Goal: Task Accomplishment & Management: Use online tool/utility

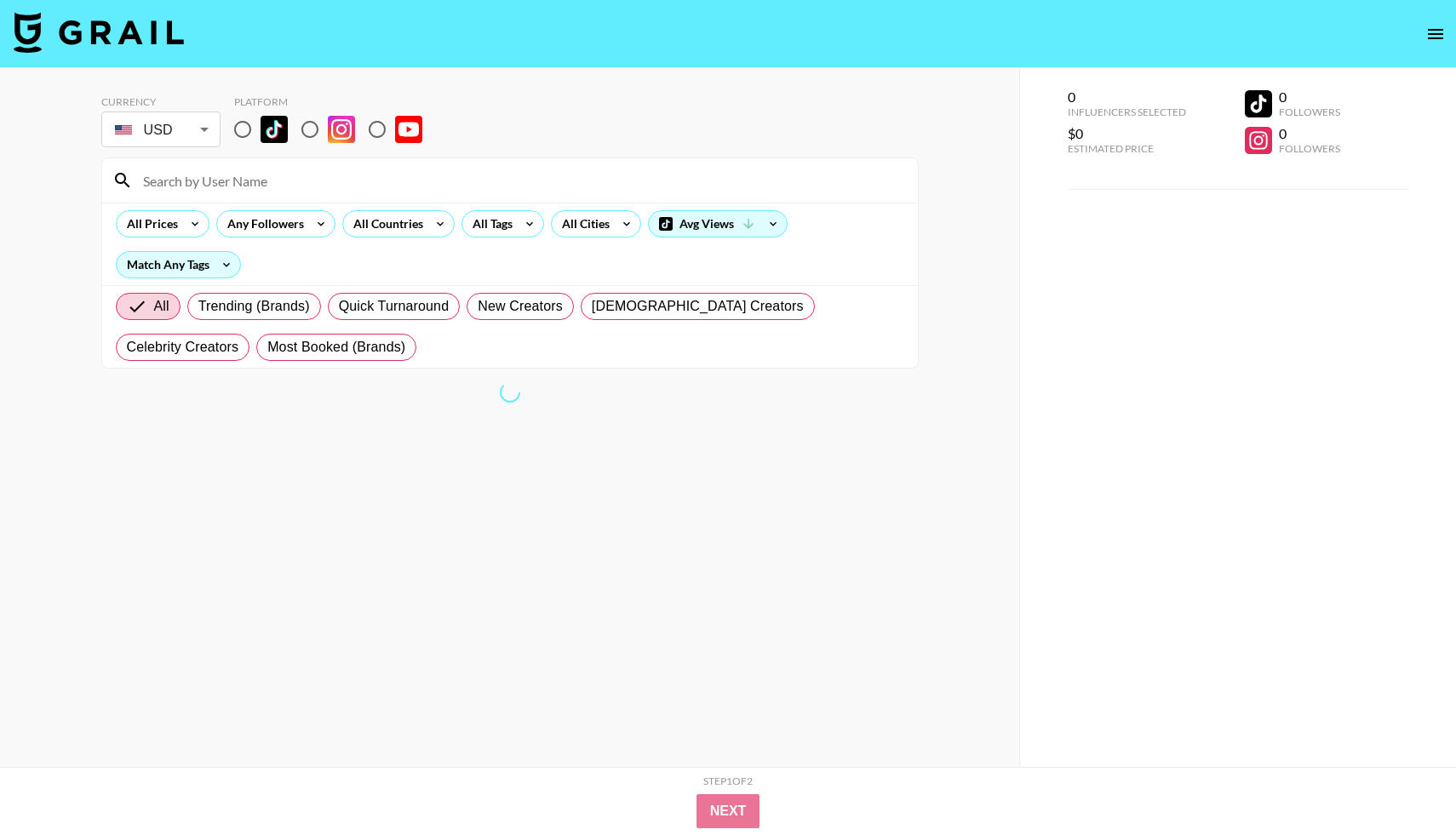
click at [507, 515] on section "Currency USD USD ​ Platform All Prices Any Followers All Countries All Tags All…" at bounding box center [510, 430] width 818 height 699
click at [163, 298] on span "All" at bounding box center [161, 307] width 16 height 20
click at [154, 298] on input "All" at bounding box center [141, 307] width 27 height 20
click at [315, 122] on input "radio" at bounding box center [310, 129] width 36 height 36
radio input "true"
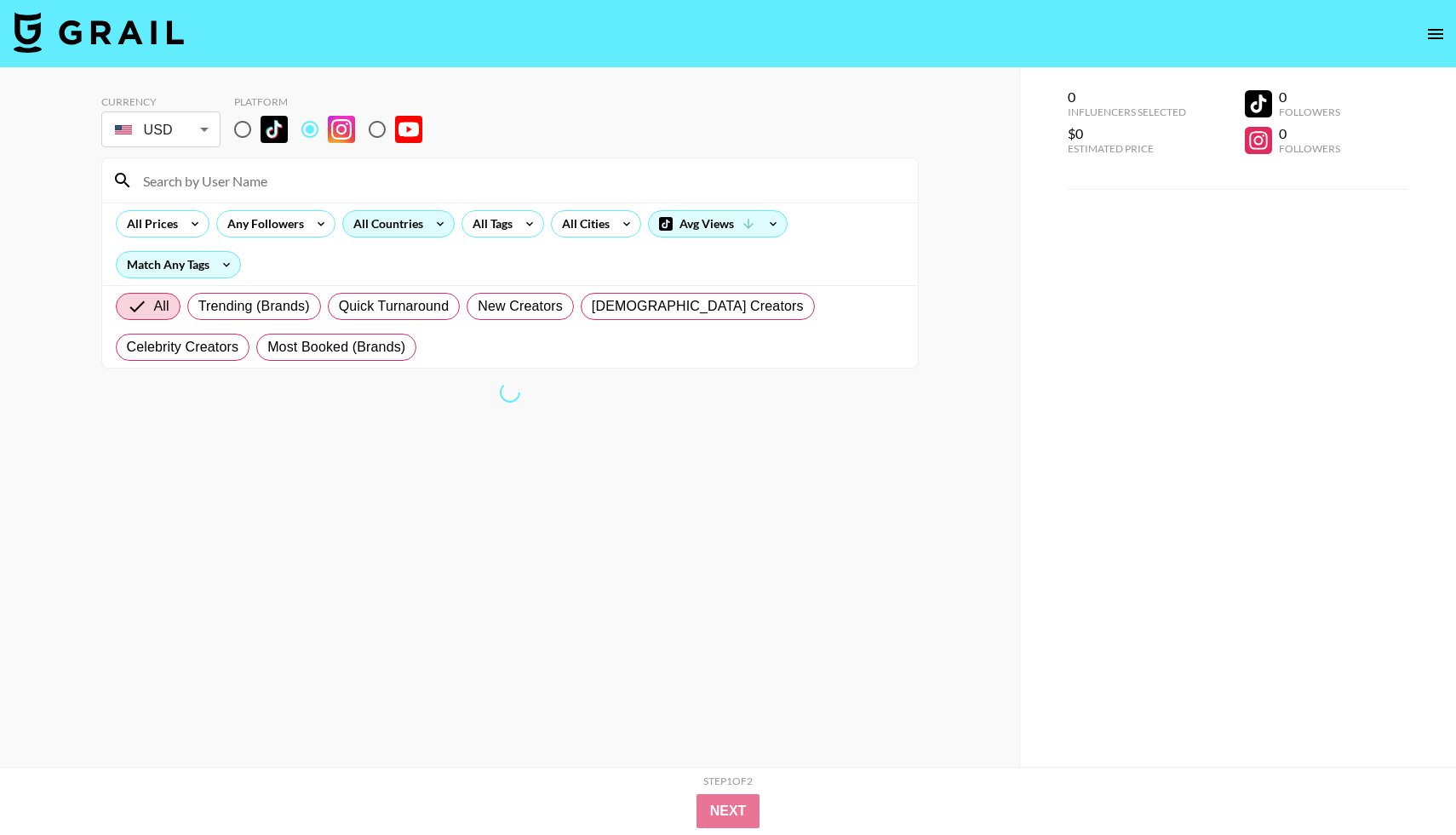
click at [427, 222] on icon at bounding box center [440, 224] width 27 height 26
click at [439, 225] on div at bounding box center [728, 418] width 1456 height 835
click at [439, 225] on icon at bounding box center [440, 224] width 27 height 26
click at [342, 128] on div at bounding box center [728, 418] width 1456 height 835
click at [309, 130] on input "radio" at bounding box center [310, 129] width 36 height 36
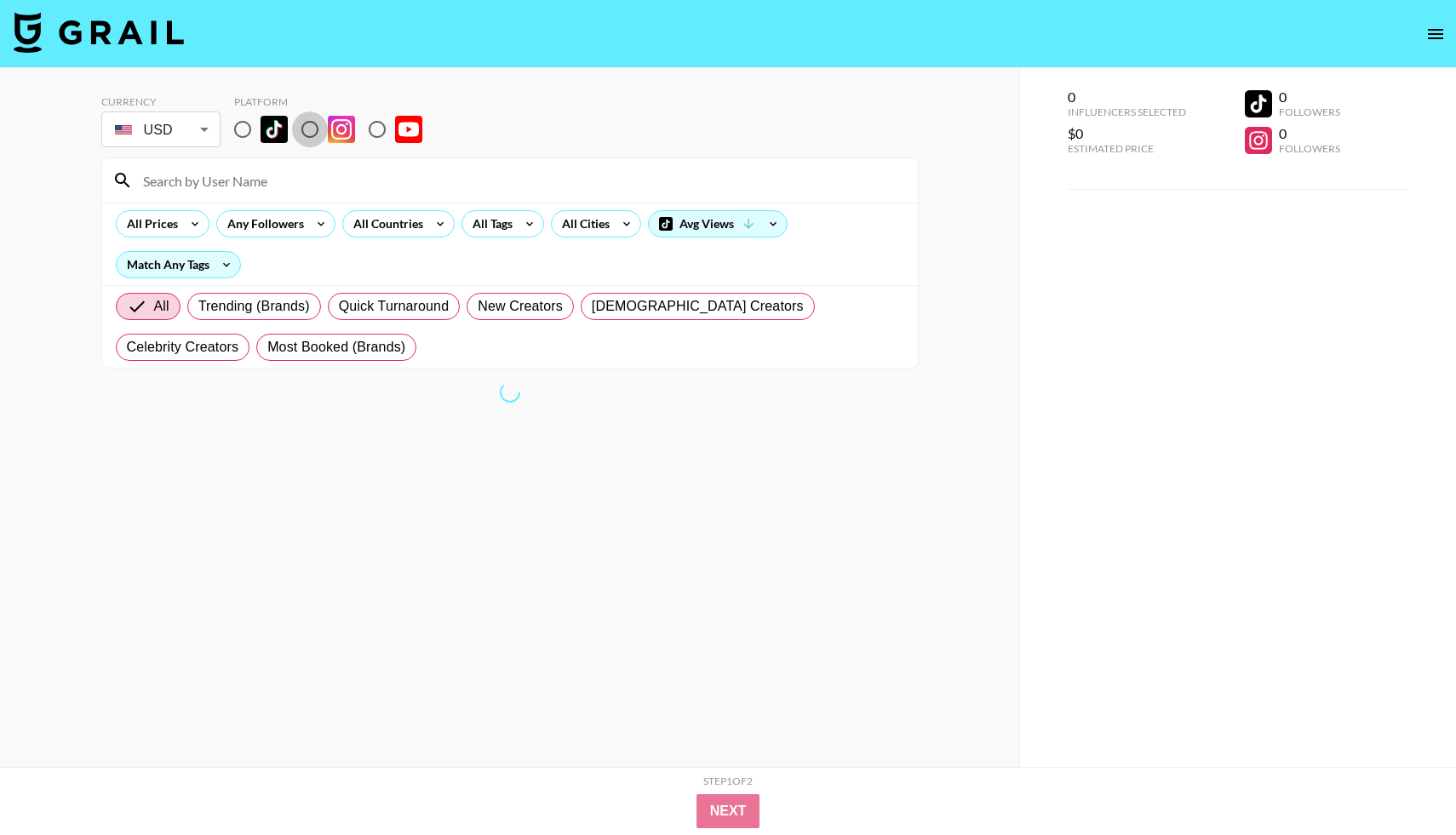
radio input "true"
click at [362, 221] on div "All Countries" at bounding box center [385, 224] width 83 height 26
click at [731, 797] on div at bounding box center [728, 418] width 1456 height 835
click at [441, 320] on div "All Trending (Brands) Quick Turnaround New Creators [DEMOGRAPHIC_DATA] Creators…" at bounding box center [510, 326] width 795 height 81
click at [441, 317] on label "Quick Turnaround" at bounding box center [394, 307] width 133 height 27
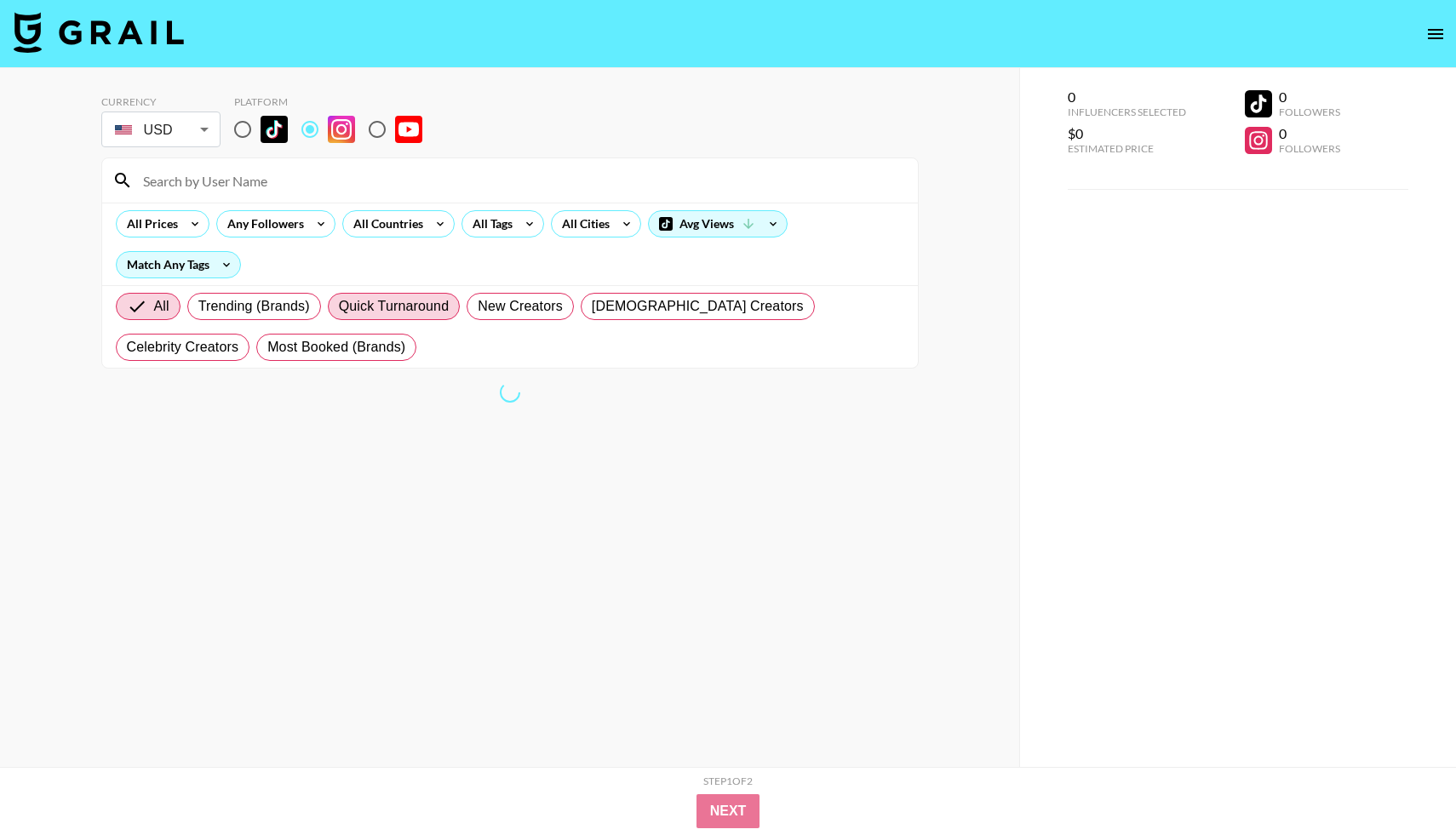
click at [339, 307] on input "Quick Turnaround" at bounding box center [339, 307] width 0 height 0
radio input "true"
click at [152, 305] on label "All" at bounding box center [134, 307] width 38 height 27
click at [127, 307] on input "All" at bounding box center [127, 307] width 0 height 0
radio input "true"
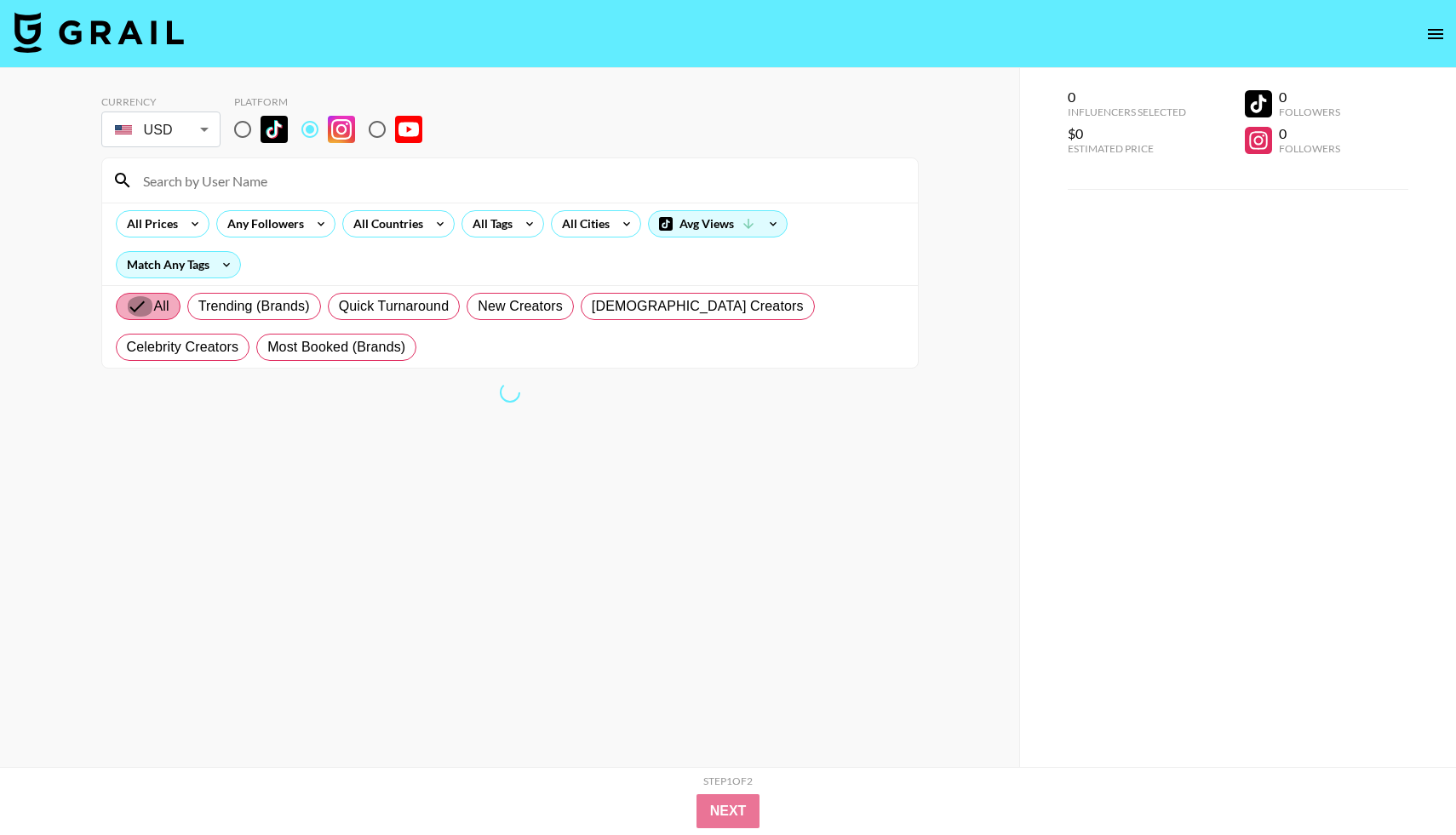
click at [152, 305] on input "All" at bounding box center [141, 307] width 27 height 20
click at [381, 224] on div "All Countries" at bounding box center [385, 224] width 83 height 26
click at [679, 225] on div at bounding box center [728, 418] width 1456 height 835
click at [679, 225] on div "Avg Views" at bounding box center [718, 224] width 138 height 26
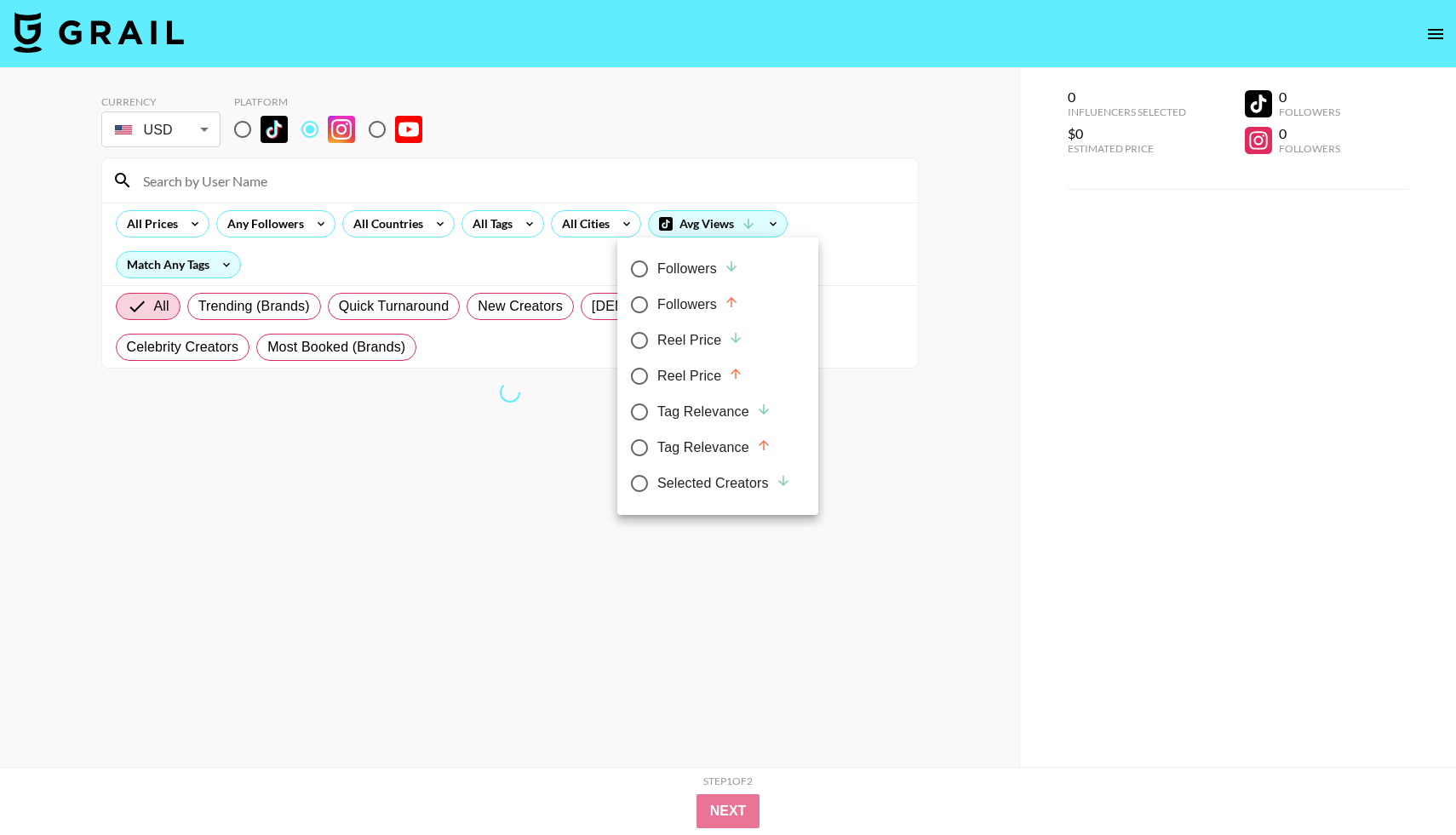
click at [679, 225] on div at bounding box center [728, 418] width 1456 height 835
click at [636, 267] on div at bounding box center [728, 418] width 1456 height 835
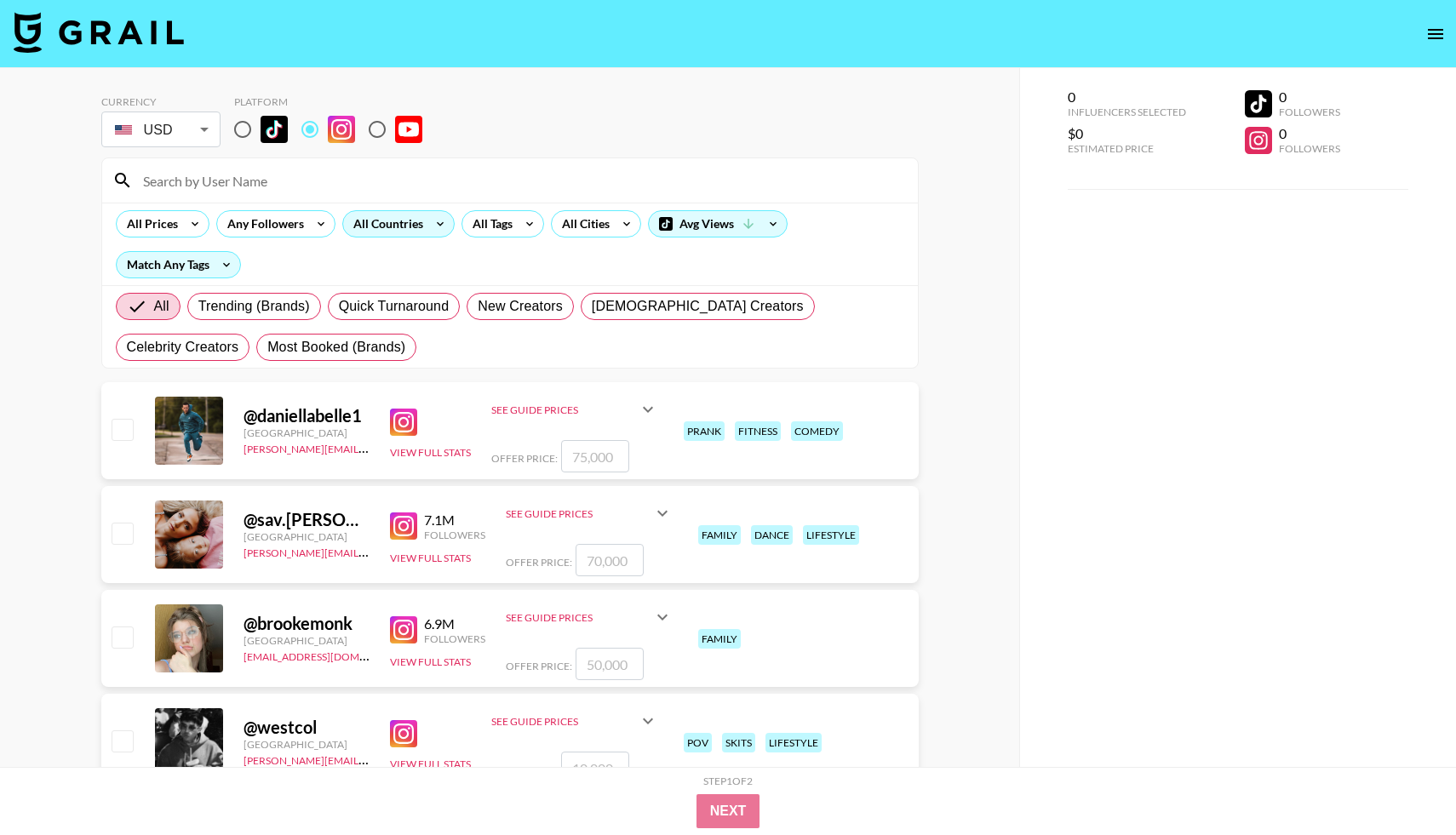
click at [404, 222] on div "All Countries" at bounding box center [385, 224] width 83 height 26
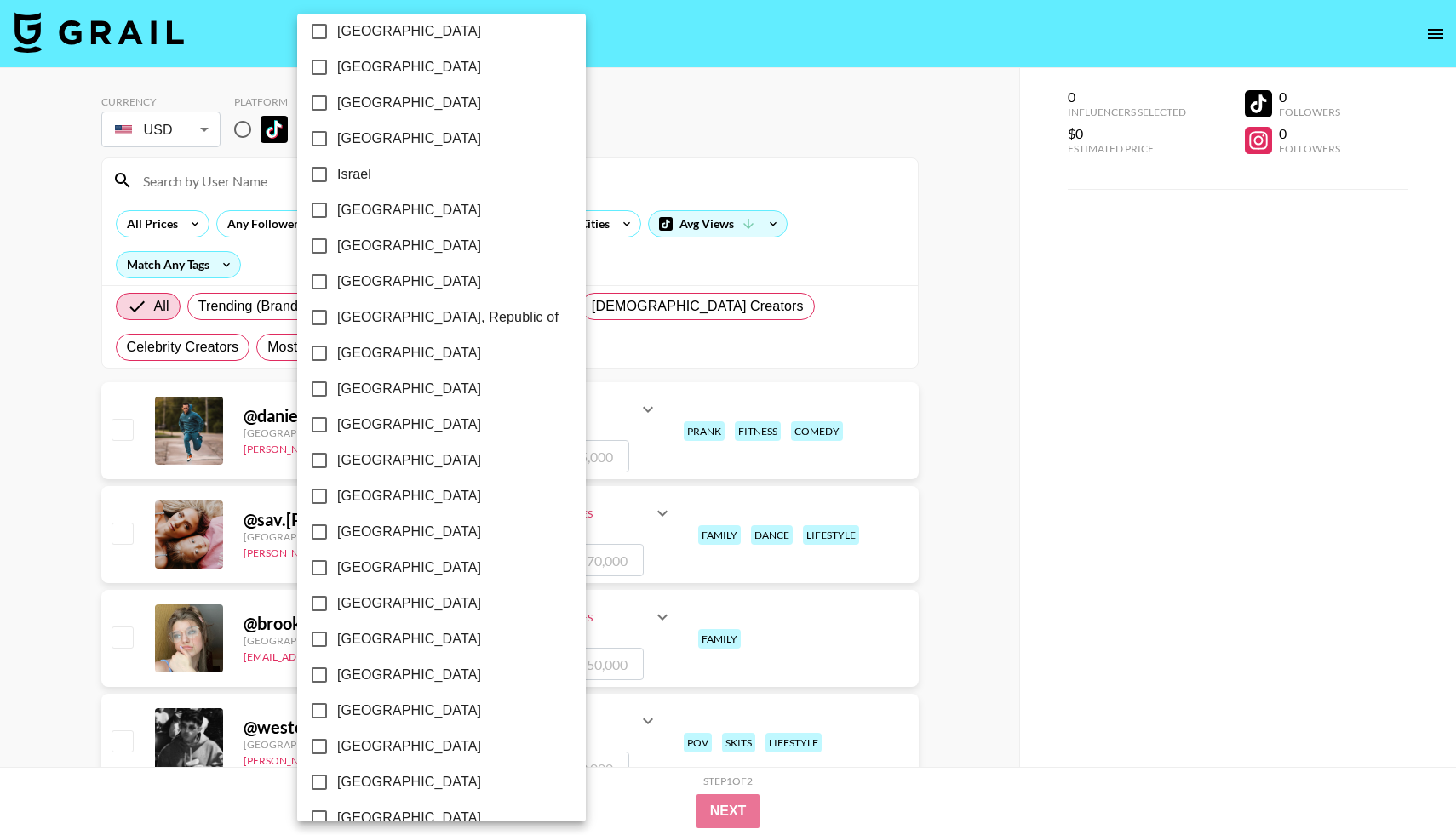
scroll to position [662, 0]
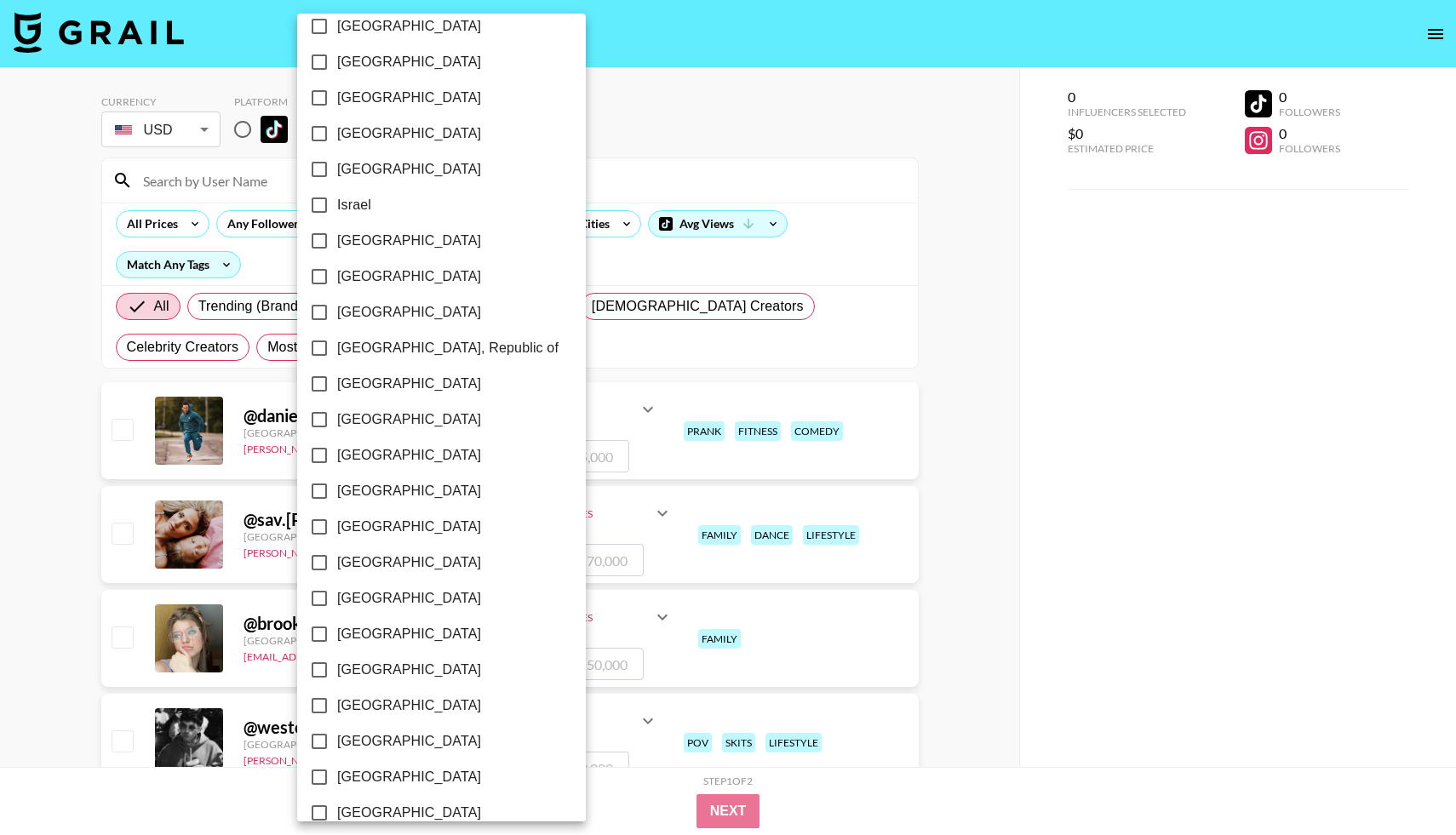
click at [396, 139] on span "[GEOGRAPHIC_DATA]" at bounding box center [408, 134] width 144 height 20
click at [337, 139] on input "[GEOGRAPHIC_DATA]" at bounding box center [319, 133] width 36 height 36
checkbox input "true"
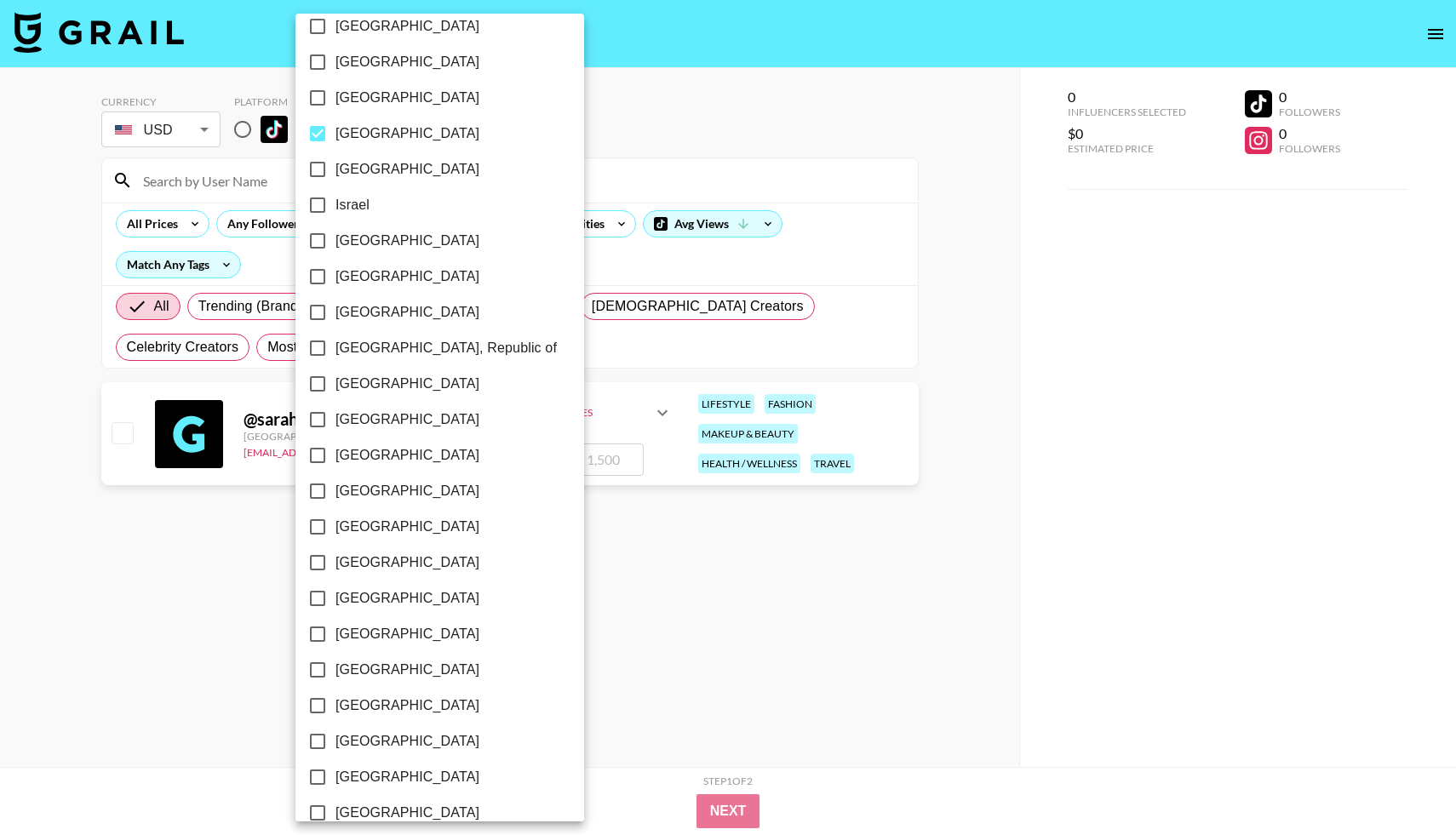
click at [596, 103] on div at bounding box center [728, 418] width 1456 height 835
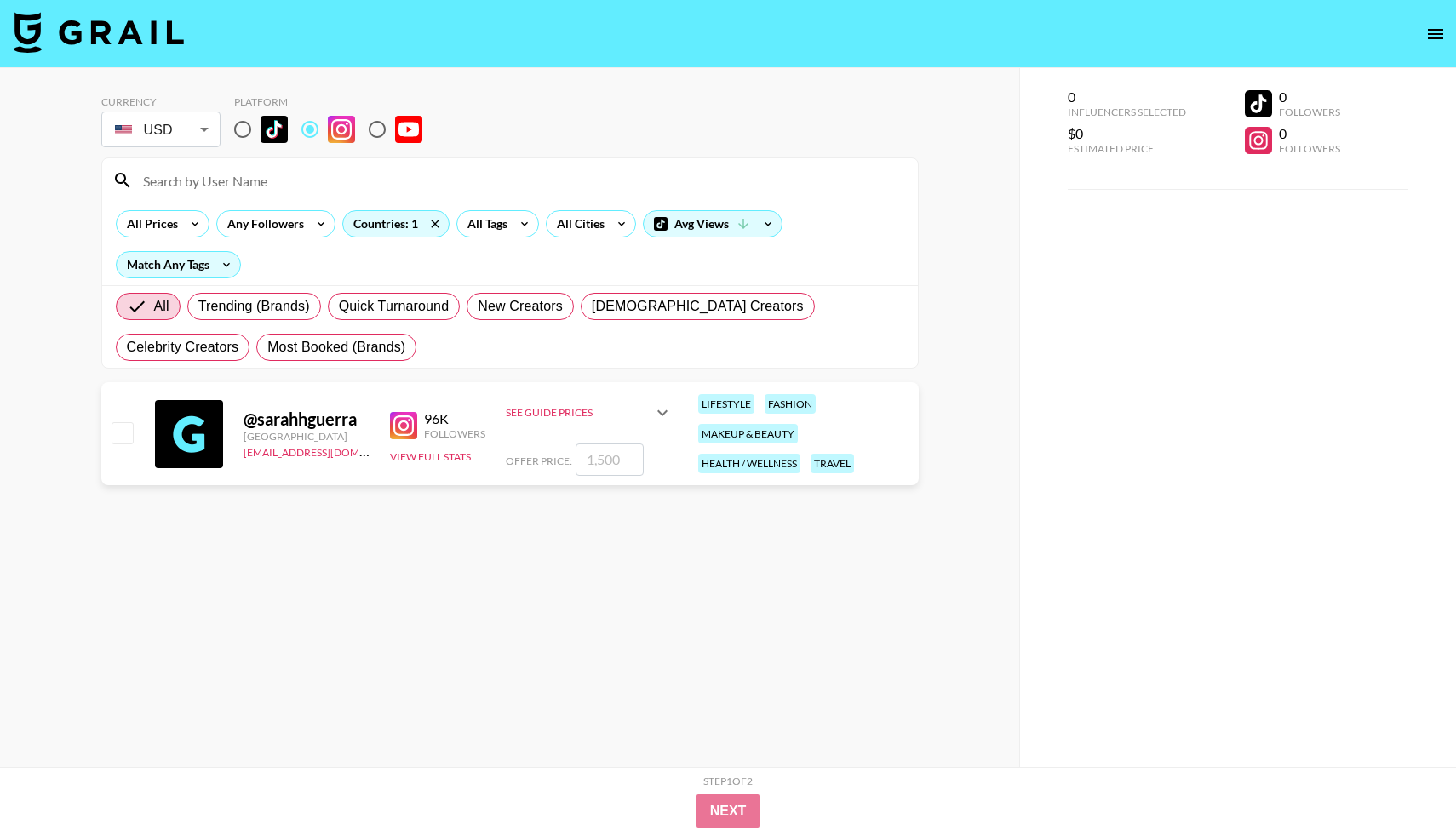
click at [314, 418] on div "@ sarahhguerra" at bounding box center [307, 418] width 126 height 21
click at [285, 427] on div "@ sarahhguerra" at bounding box center [307, 418] width 126 height 21
click at [429, 456] on button "View Full Stats" at bounding box center [430, 457] width 81 height 13
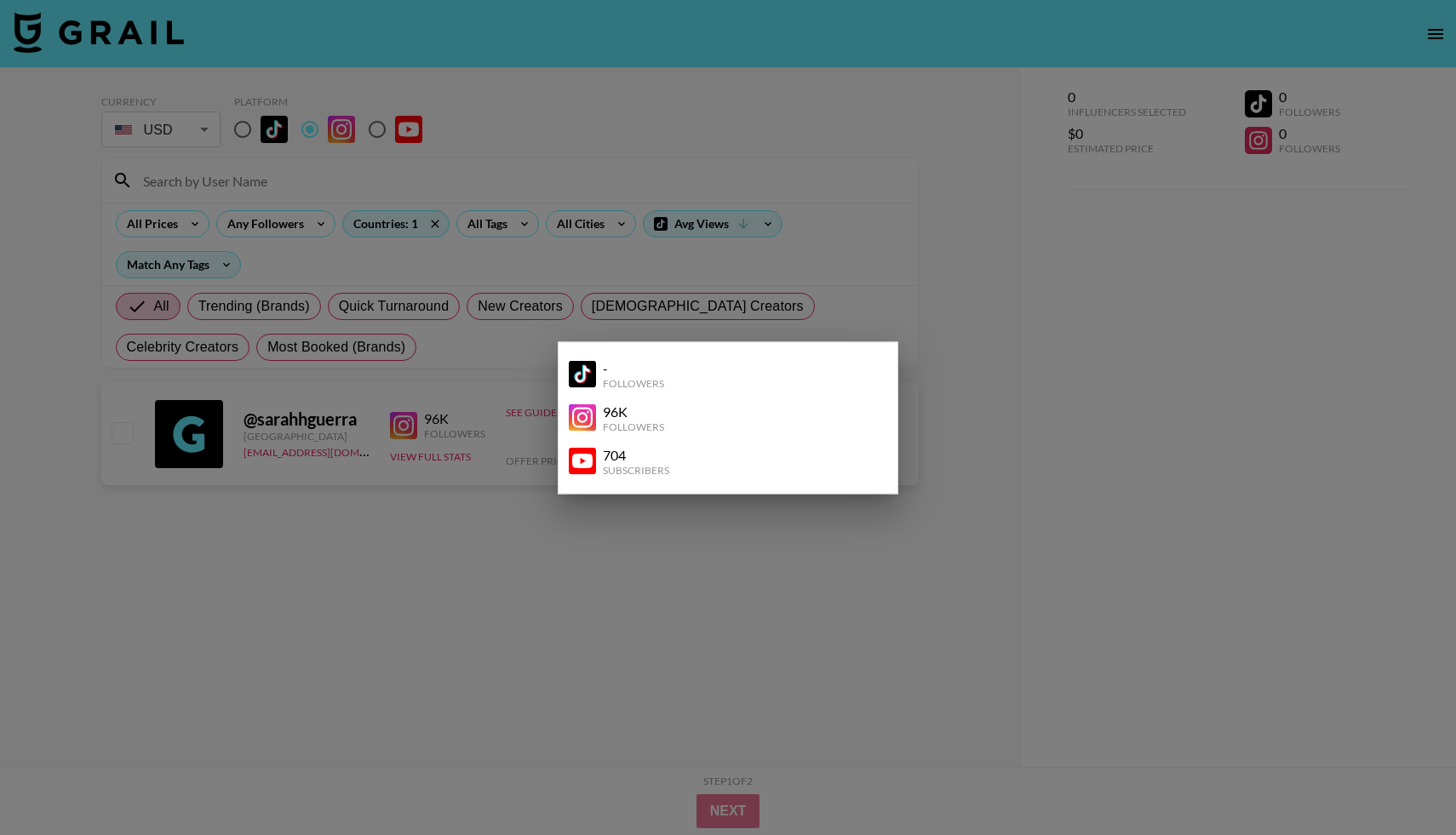
click at [580, 423] on img at bounding box center [582, 418] width 27 height 27
click at [424, 555] on div at bounding box center [728, 418] width 1456 height 835
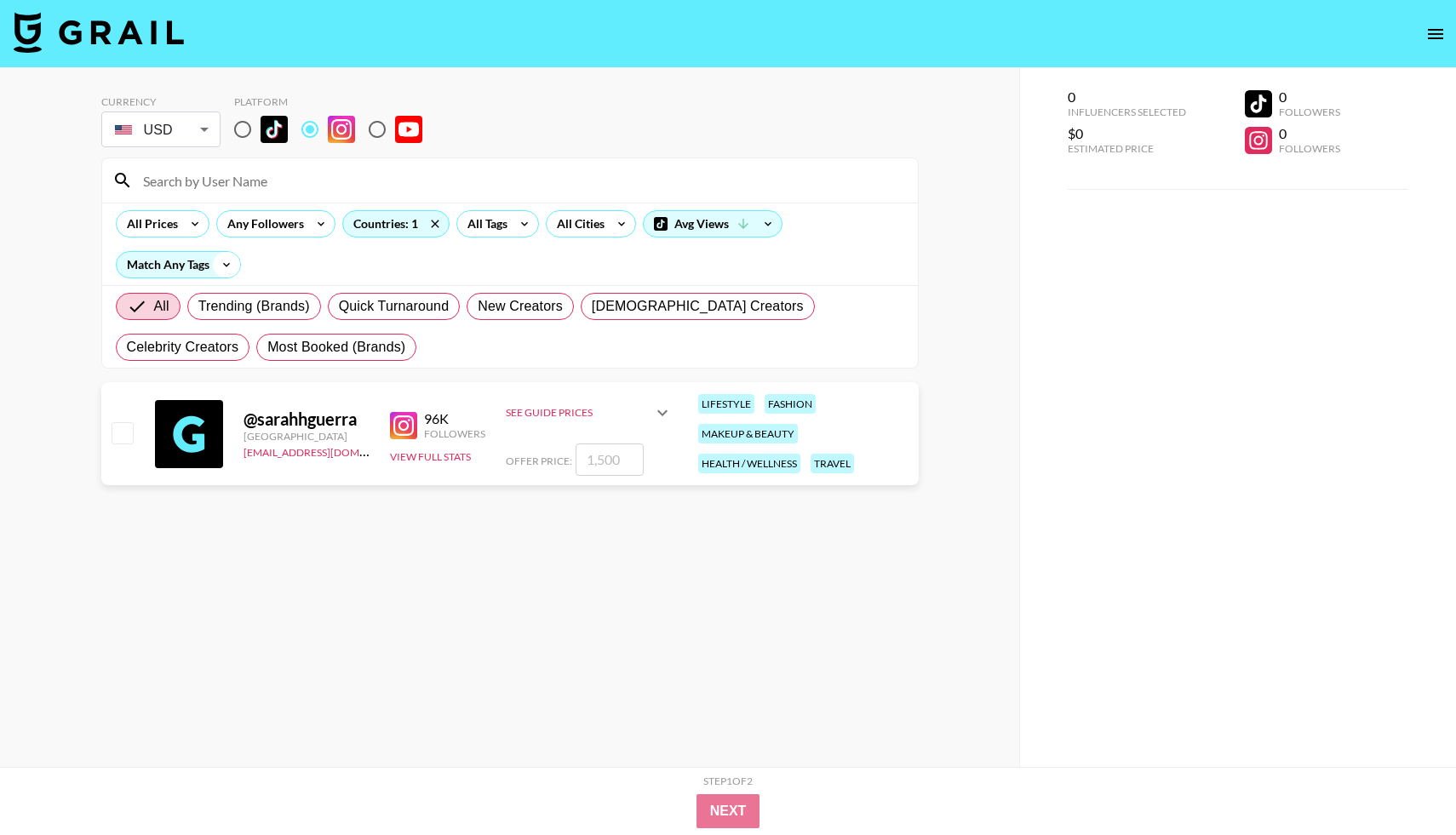
click at [221, 261] on icon at bounding box center [226, 265] width 27 height 26
click at [169, 367] on span "All Selected Tags" at bounding box center [181, 365] width 106 height 20
click at [128, 367] on input "All Selected Tags" at bounding box center [110, 364] width 36 height 36
radio input "true"
radio input "false"
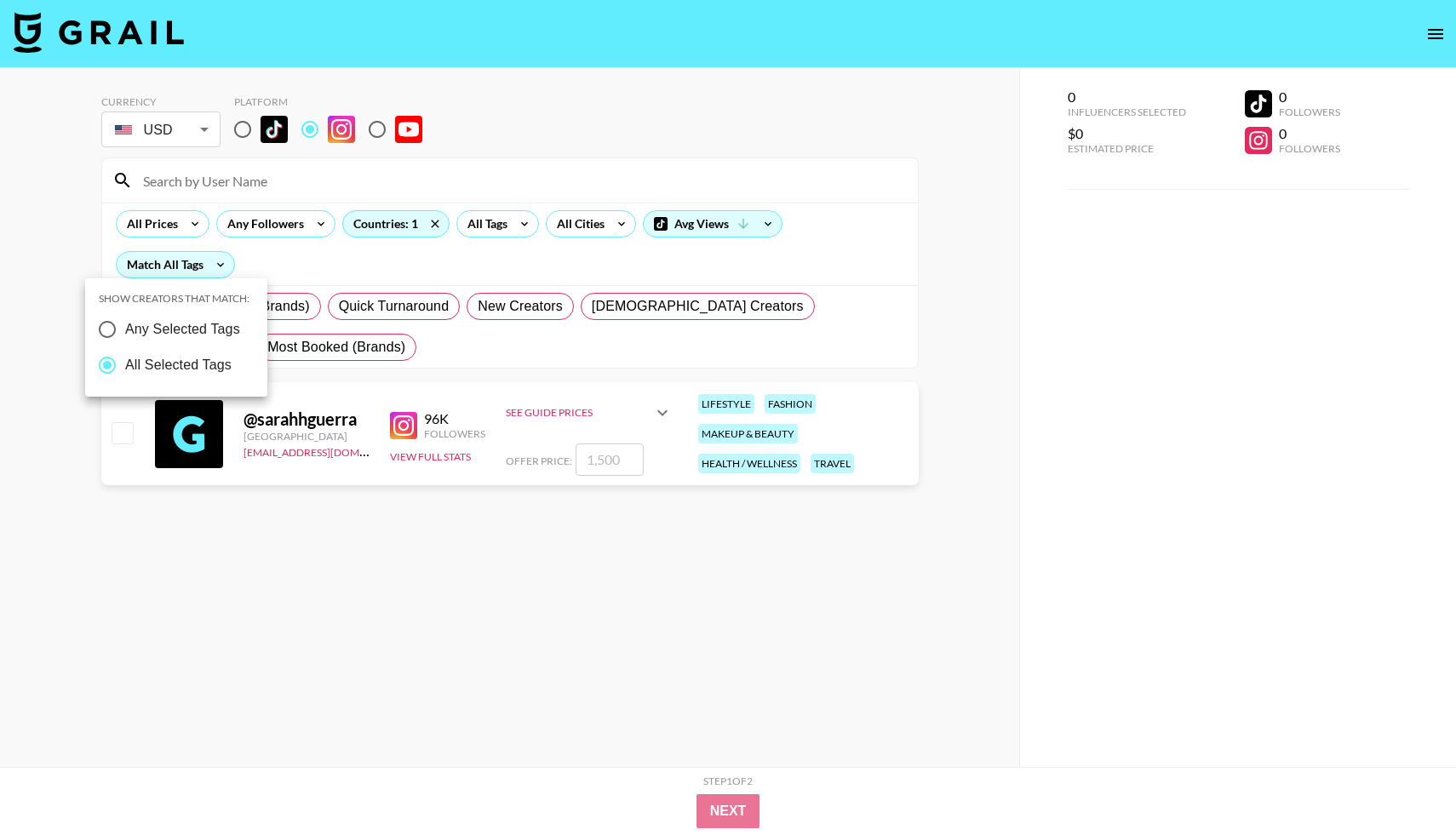
click at [203, 601] on div at bounding box center [728, 418] width 1456 height 835
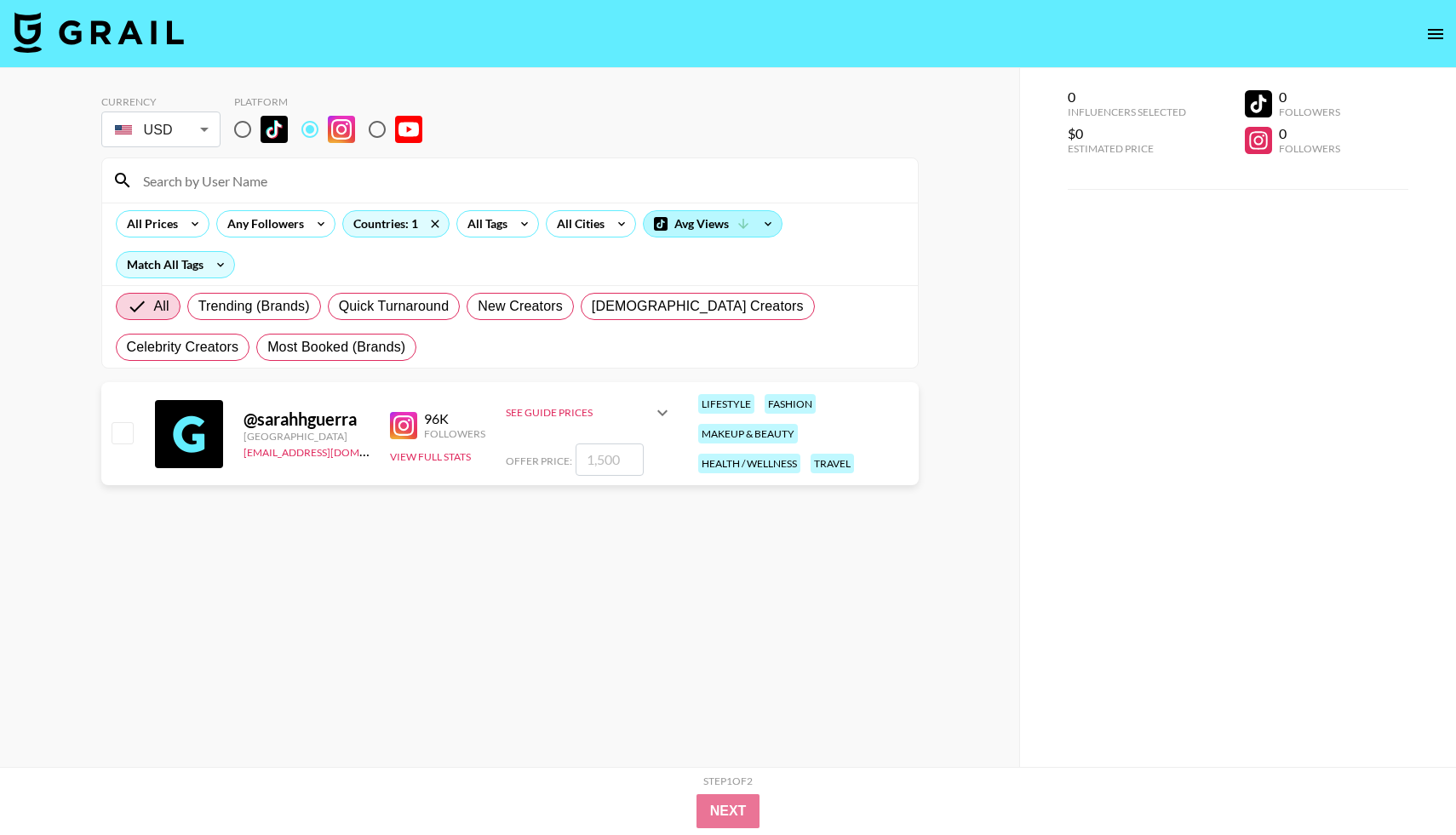
click at [726, 229] on div "Avg Views" at bounding box center [712, 224] width 138 height 26
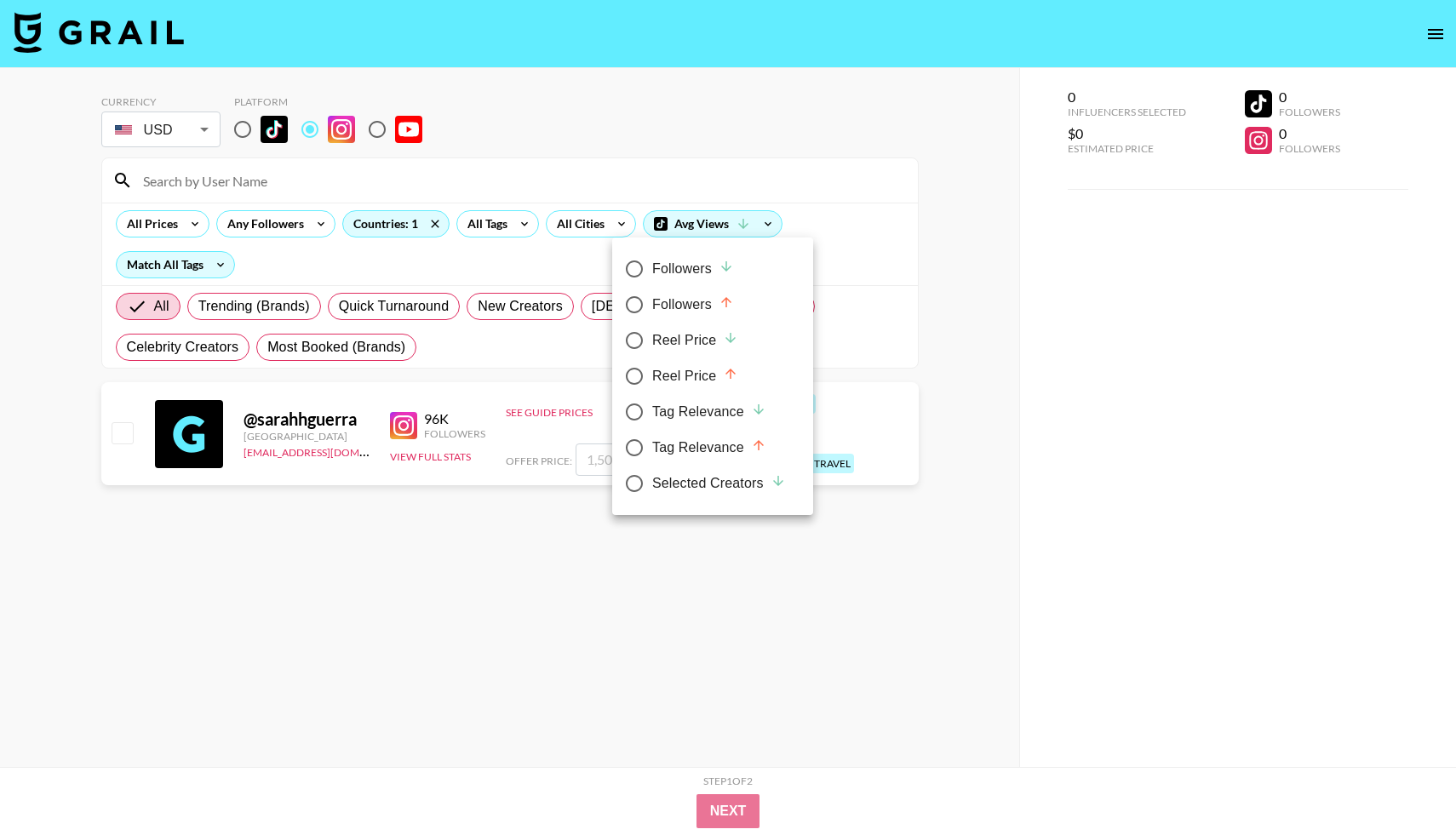
click at [712, 278] on div "Followers" at bounding box center [692, 269] width 81 height 20
click at [652, 278] on input "Followers" at bounding box center [634, 268] width 36 height 36
radio input "true"
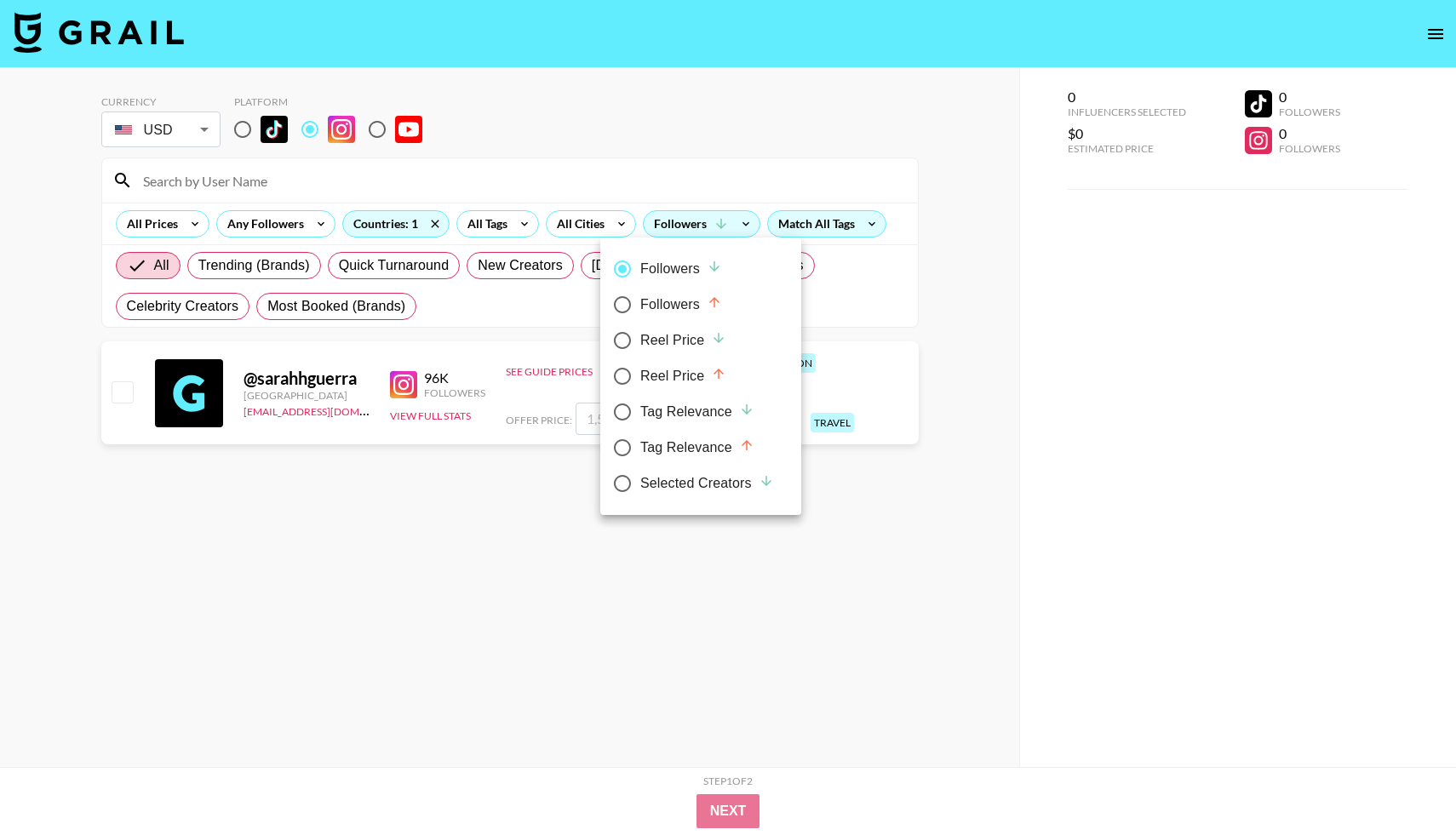
click at [727, 230] on div at bounding box center [728, 418] width 1456 height 835
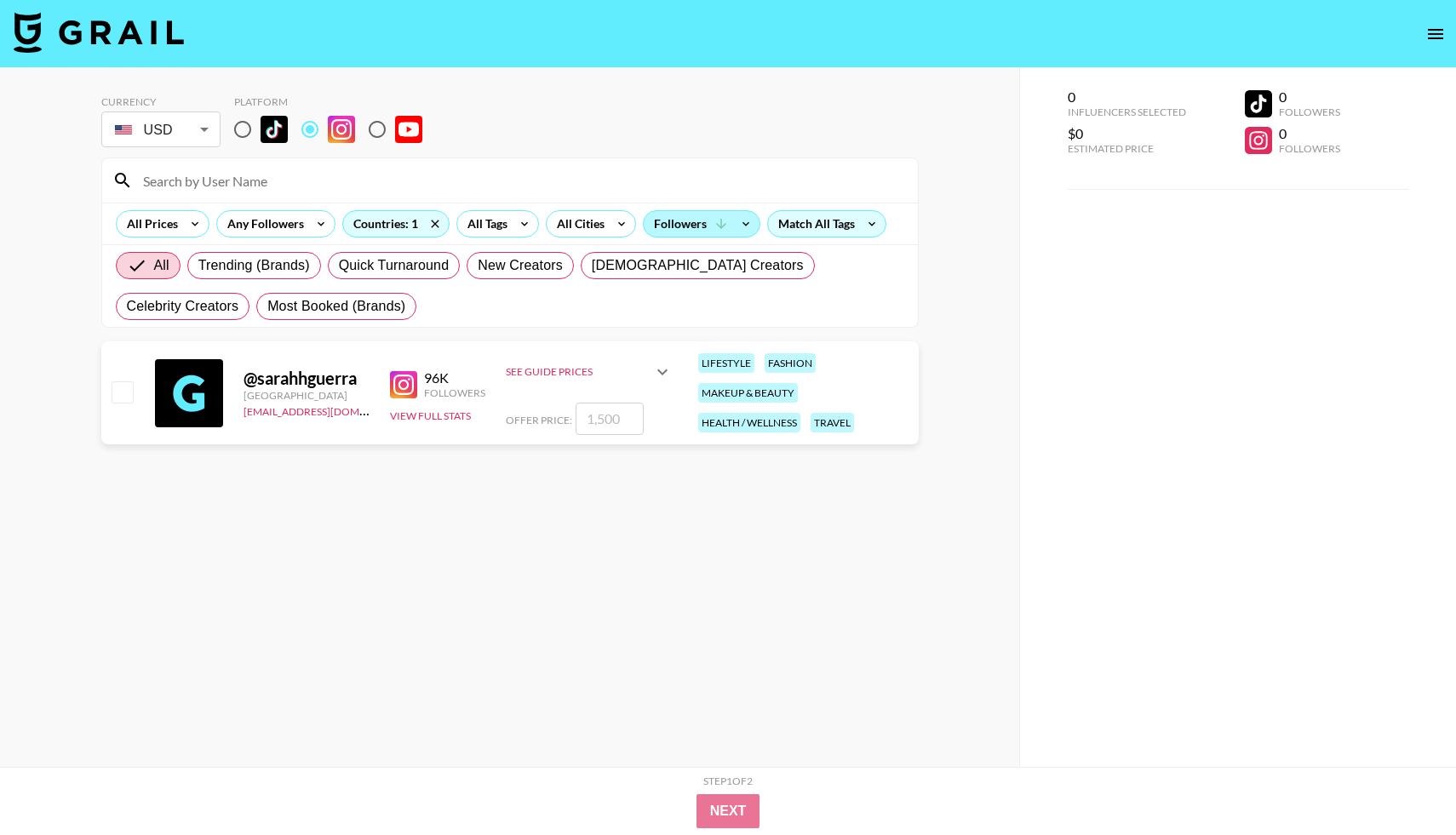
click at [714, 222] on icon at bounding box center [721, 223] width 16 height 16
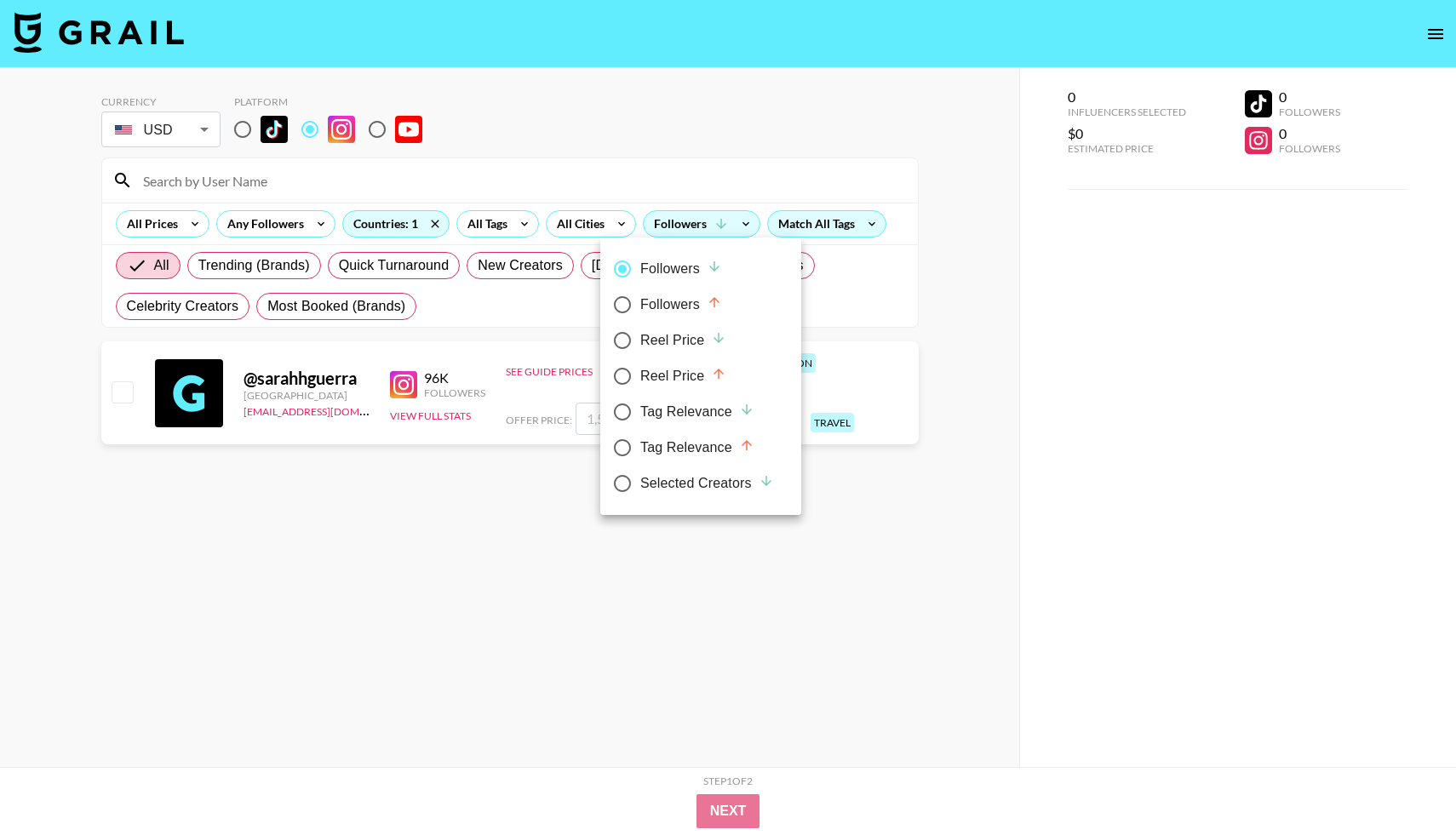
click at [668, 421] on div "Tag Relevance" at bounding box center [697, 412] width 114 height 20
click at [640, 421] on input "Tag Relevance" at bounding box center [622, 411] width 36 height 36
radio input "true"
radio input "false"
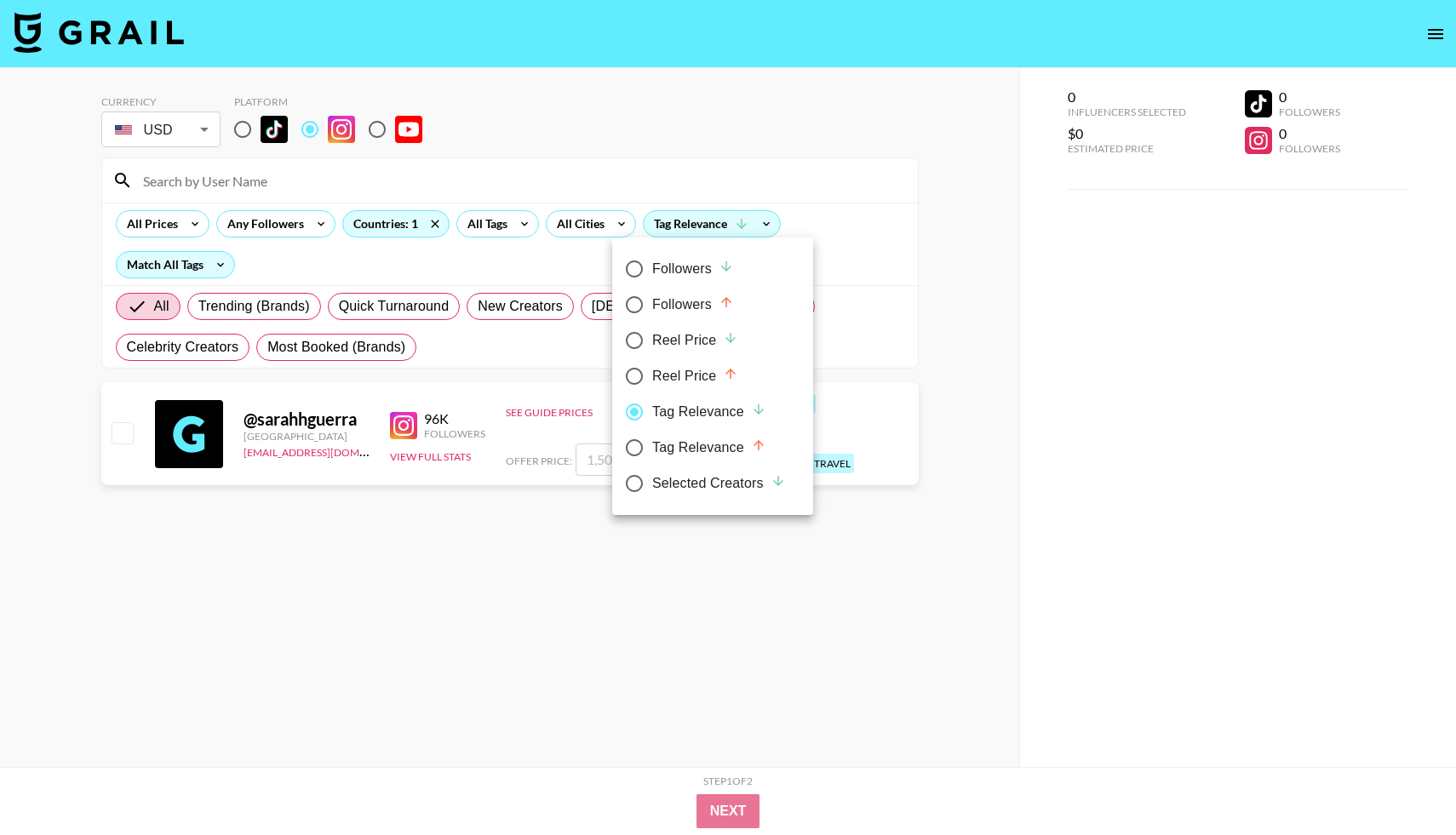
click at [423, 429] on div at bounding box center [728, 418] width 1456 height 835
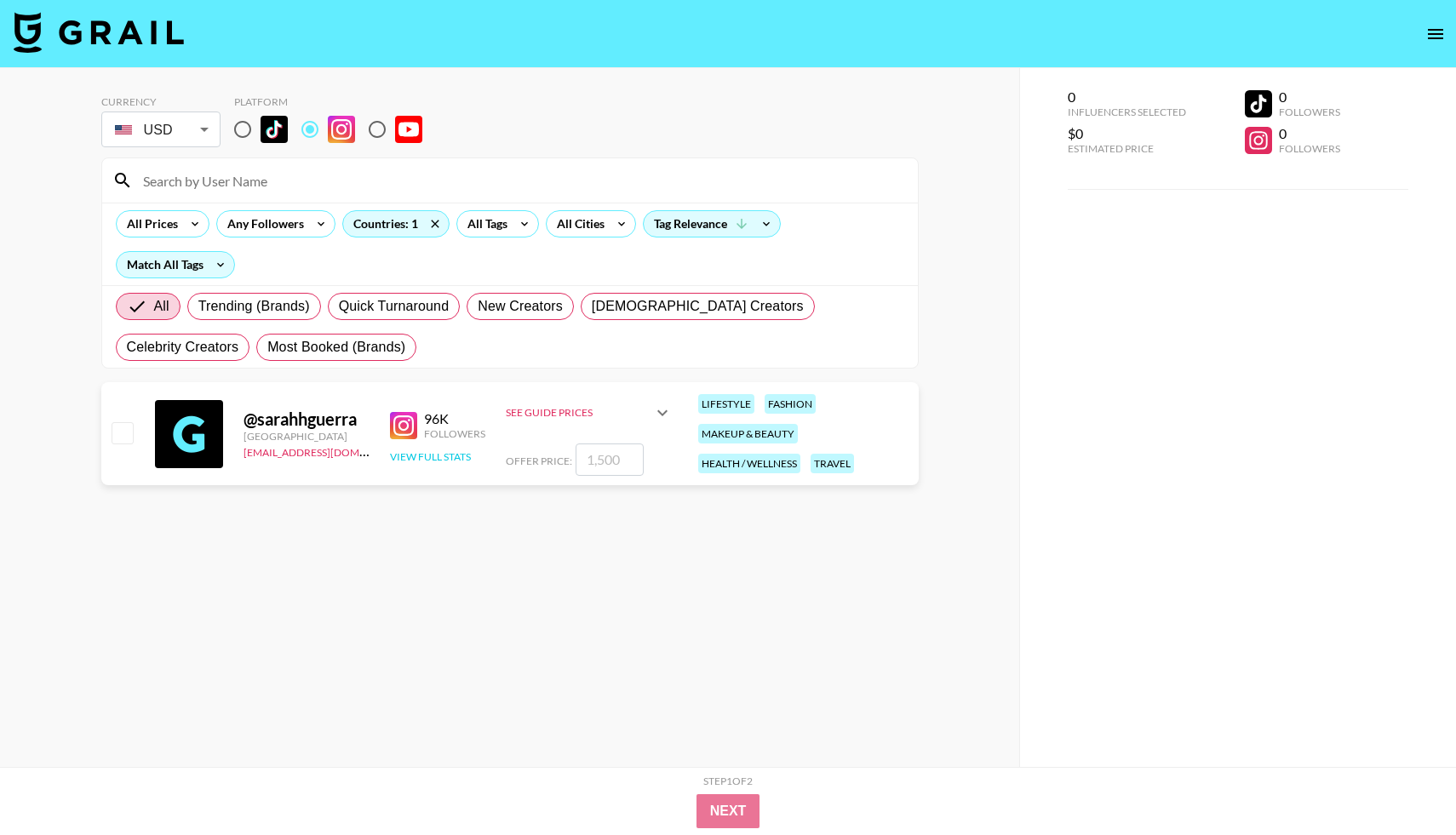
click at [420, 456] on button "View Full Stats" at bounding box center [430, 457] width 81 height 13
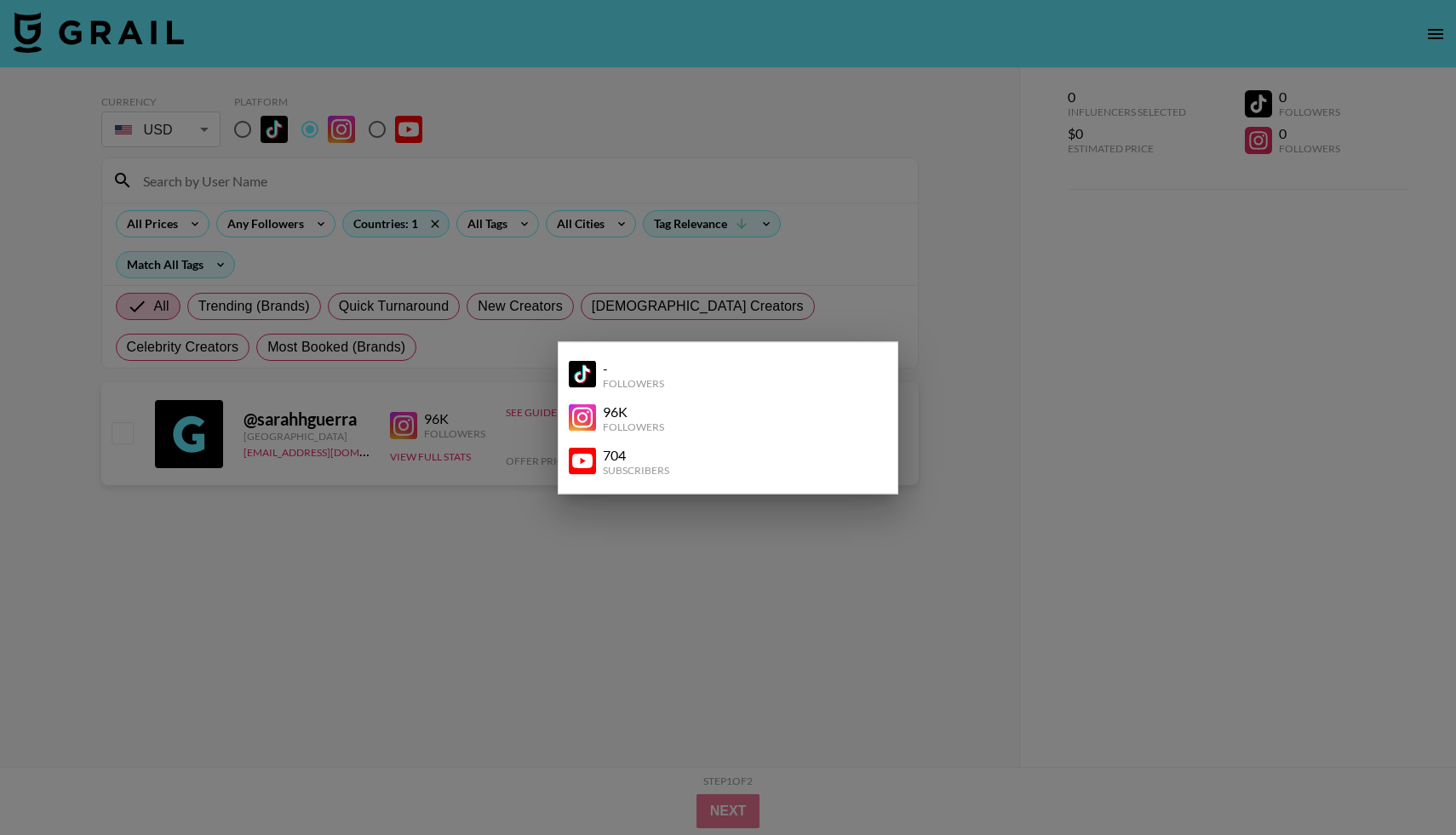
click at [592, 410] on img at bounding box center [582, 418] width 27 height 27
